Goal: Information Seeking & Learning: Understand process/instructions

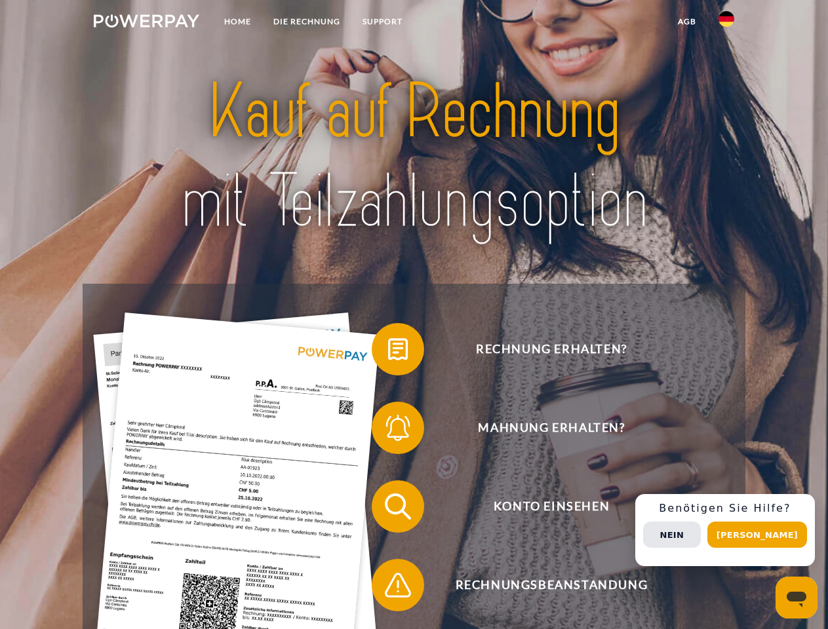
click at [146, 23] on img at bounding box center [147, 20] width 106 height 13
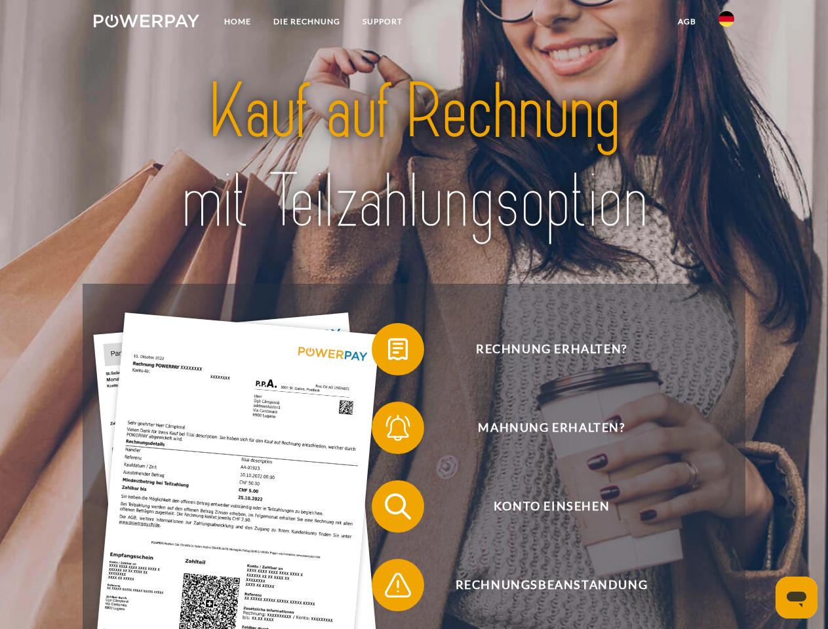
click at [726, 23] on img at bounding box center [727, 19] width 16 height 16
click at [686, 22] on link "agb" at bounding box center [687, 22] width 41 height 24
click at [388, 352] on span at bounding box center [378, 350] width 66 height 66
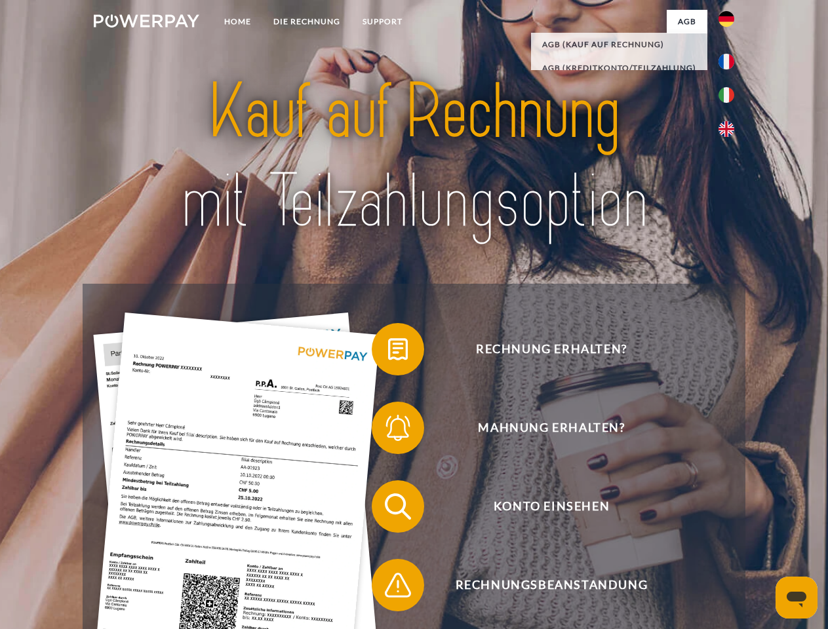
click at [388, 431] on span at bounding box center [378, 428] width 66 height 66
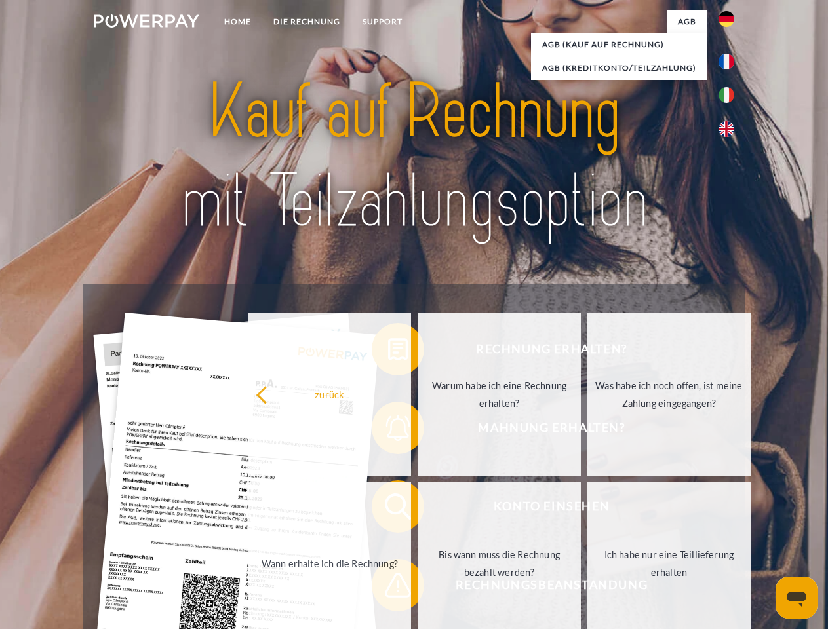
click at [418, 509] on link "Bis wann muss die Rechnung bezahlt werden?" at bounding box center [499, 564] width 163 height 164
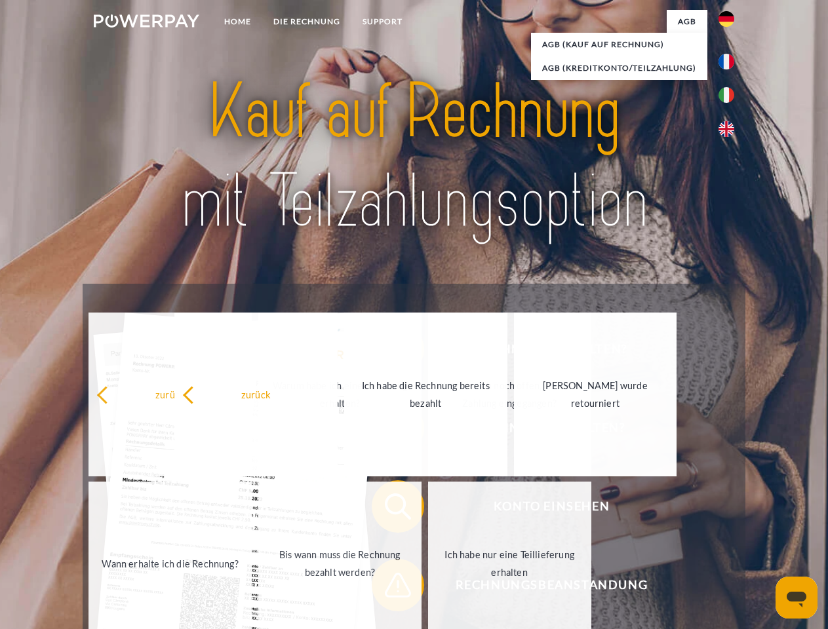
click at [388, 588] on span at bounding box center [378, 586] width 66 height 66
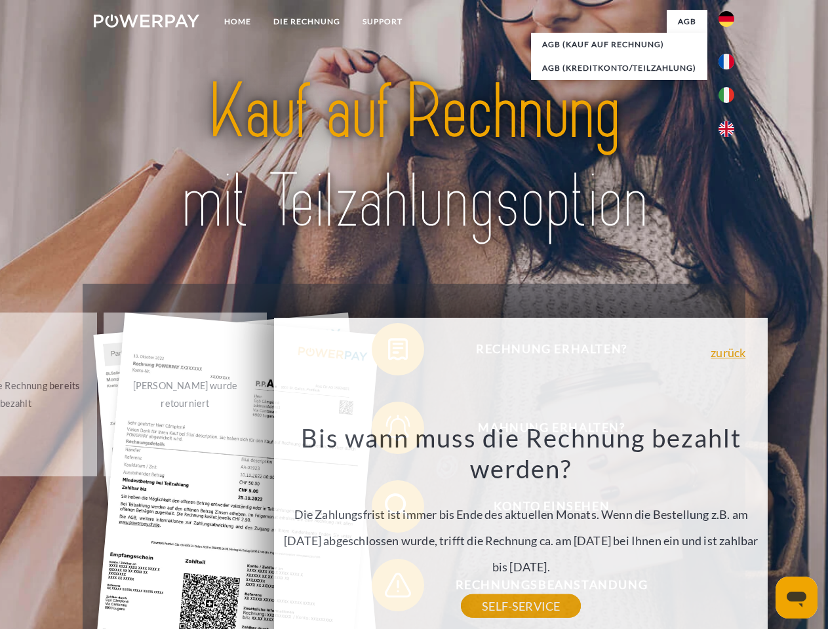
click at [730, 530] on div "Rechnung erhalten? Mahnung erhalten? Konto einsehen" at bounding box center [414, 546] width 662 height 524
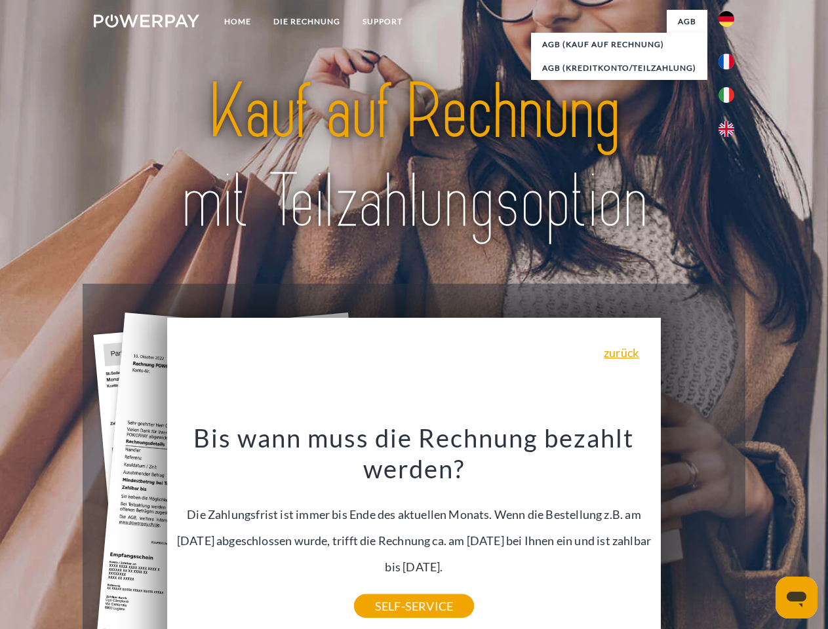
click at [698, 533] on span "Konto einsehen" at bounding box center [551, 507] width 321 height 52
click at [762, 535] on header "Home DIE RECHNUNG SUPPORT" at bounding box center [414, 452] width 828 height 905
